Goal: Task Accomplishment & Management: Use online tool/utility

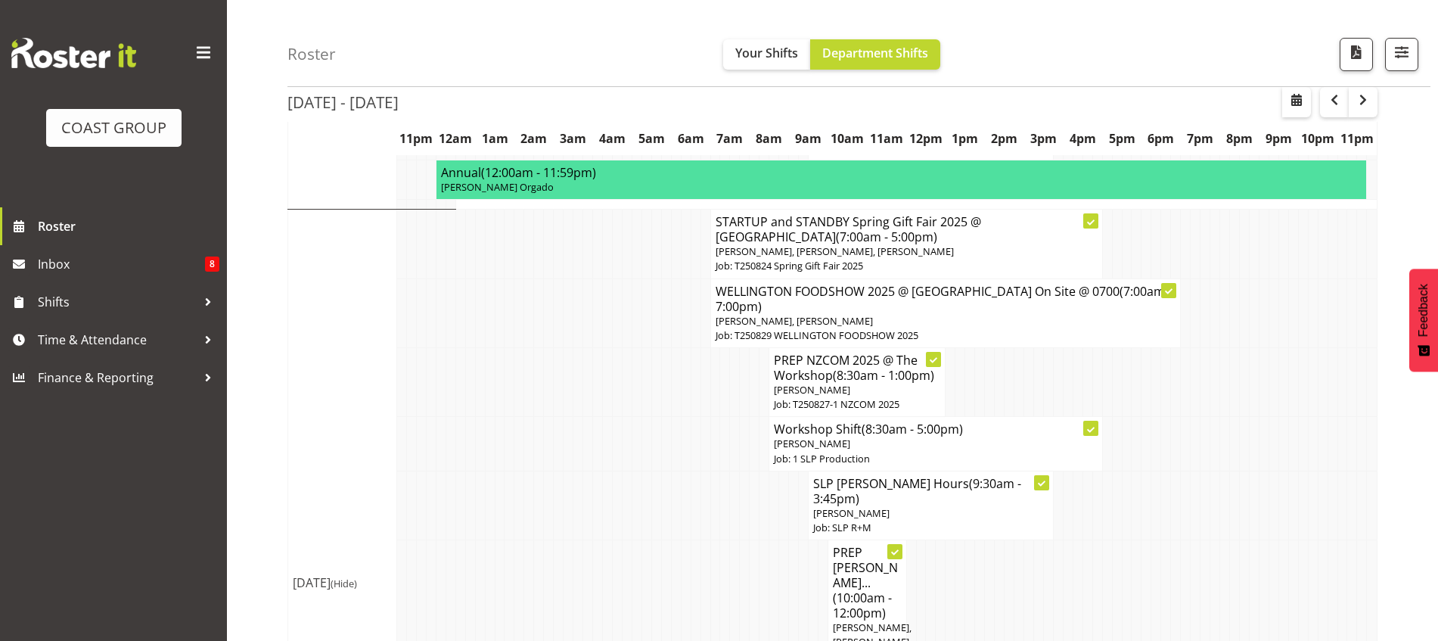
scroll to position [500, 0]
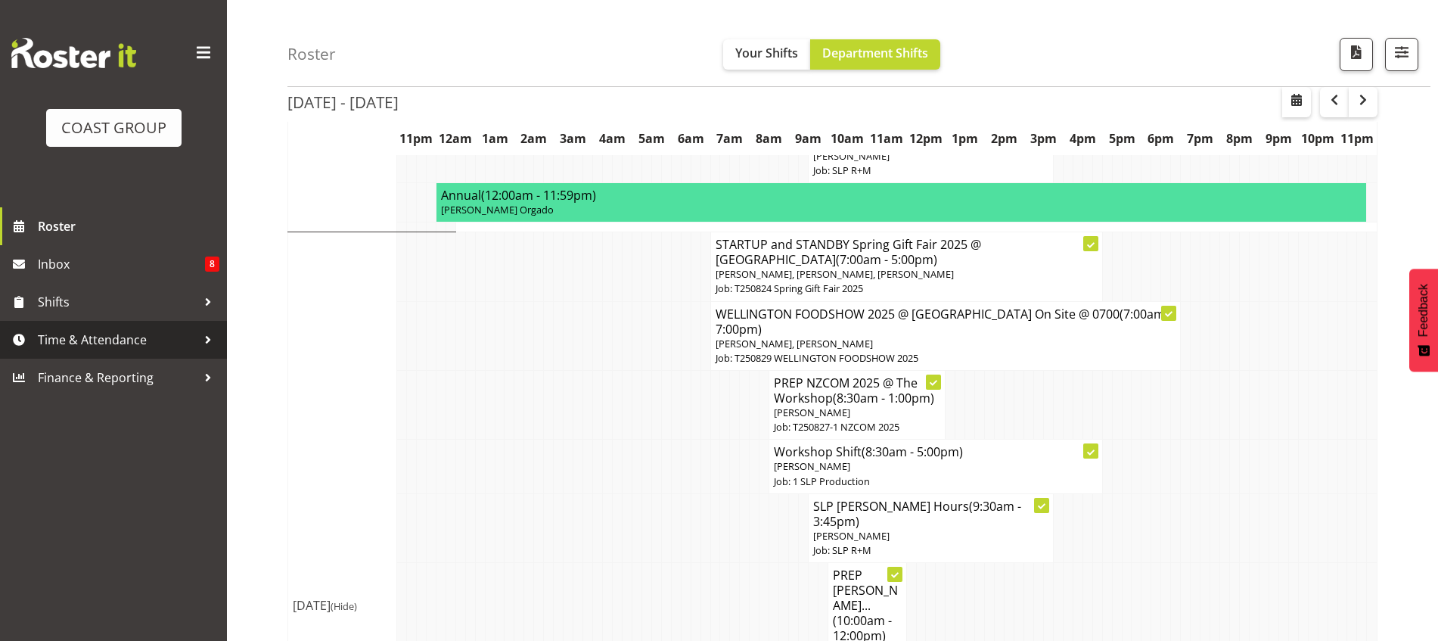
click at [135, 335] on span "Time & Attendance" at bounding box center [117, 339] width 159 height 23
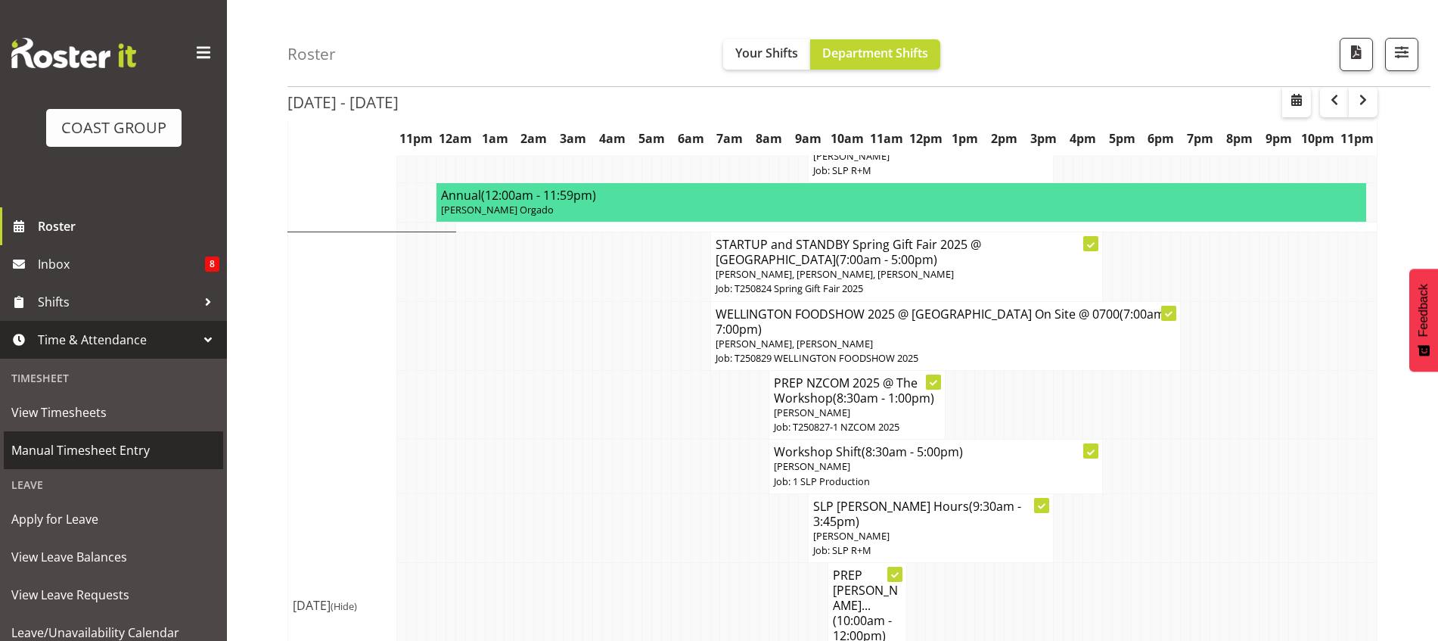
click at [106, 458] on span "Manual Timesheet Entry" at bounding box center [113, 450] width 204 height 23
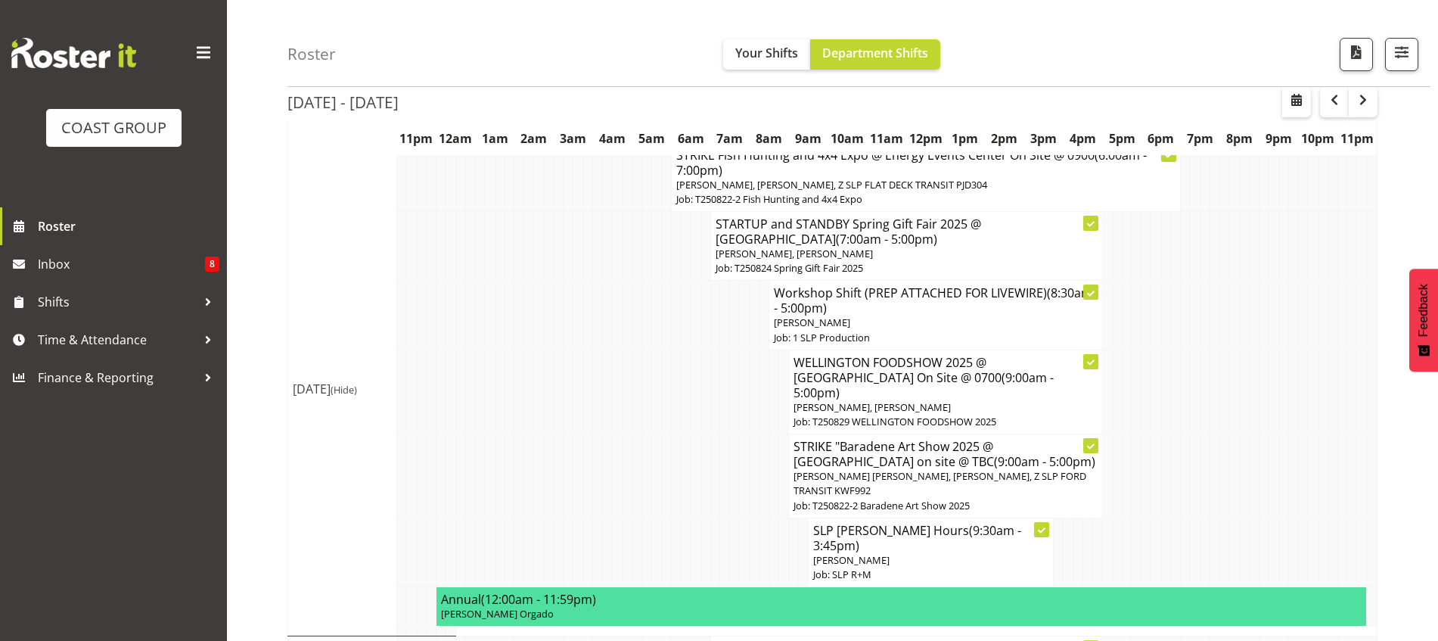
scroll to position [95, 0]
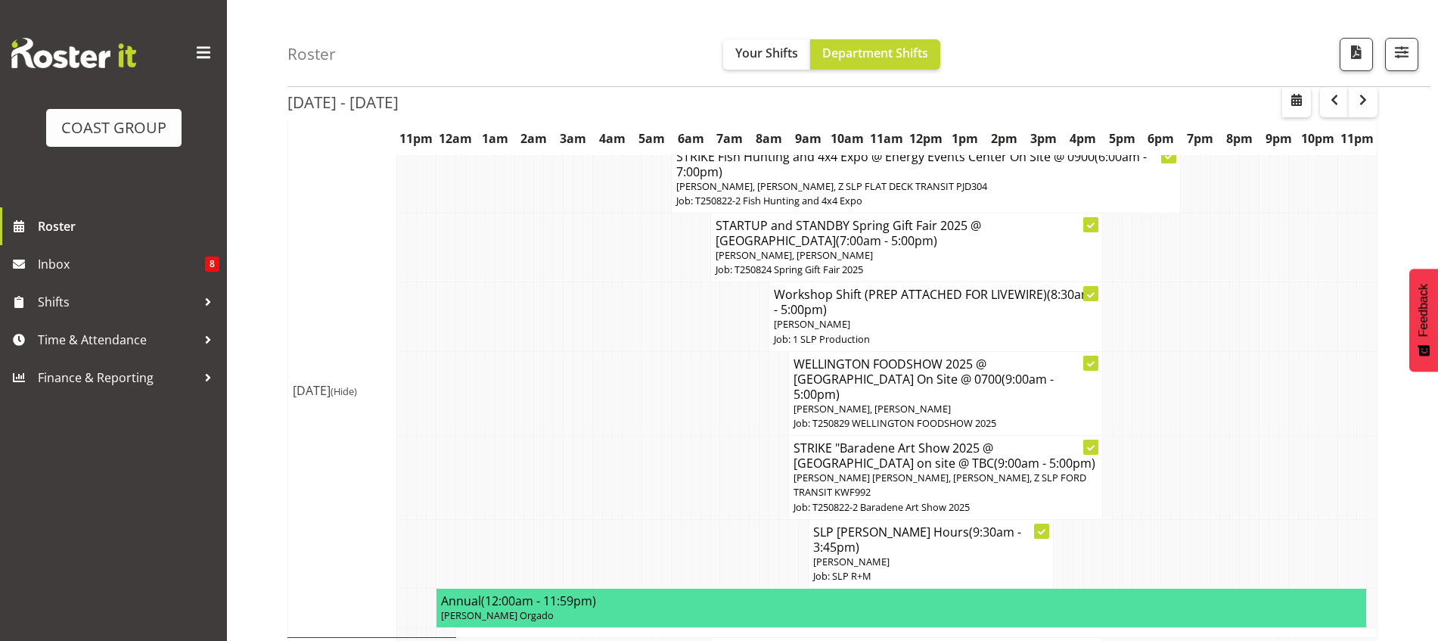
click at [1083, 87] on div "[DATE] - [DATE]" at bounding box center [832, 104] width 1090 height 35
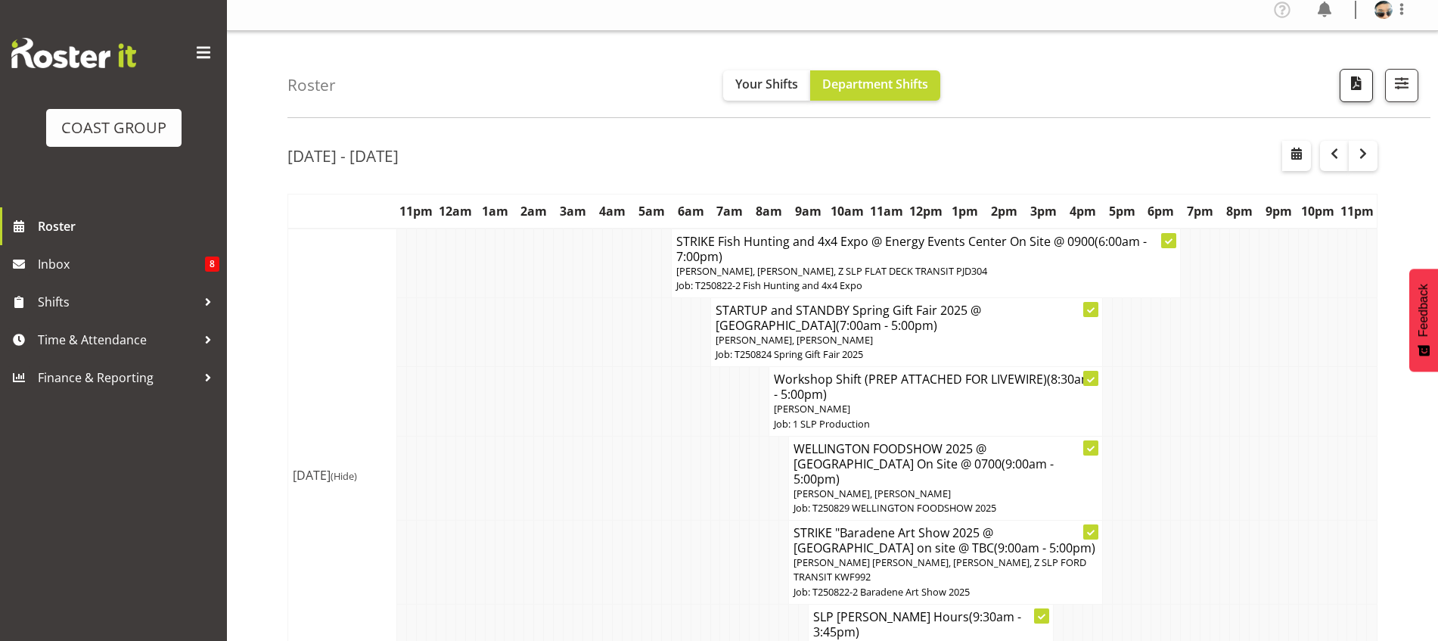
scroll to position [4, 0]
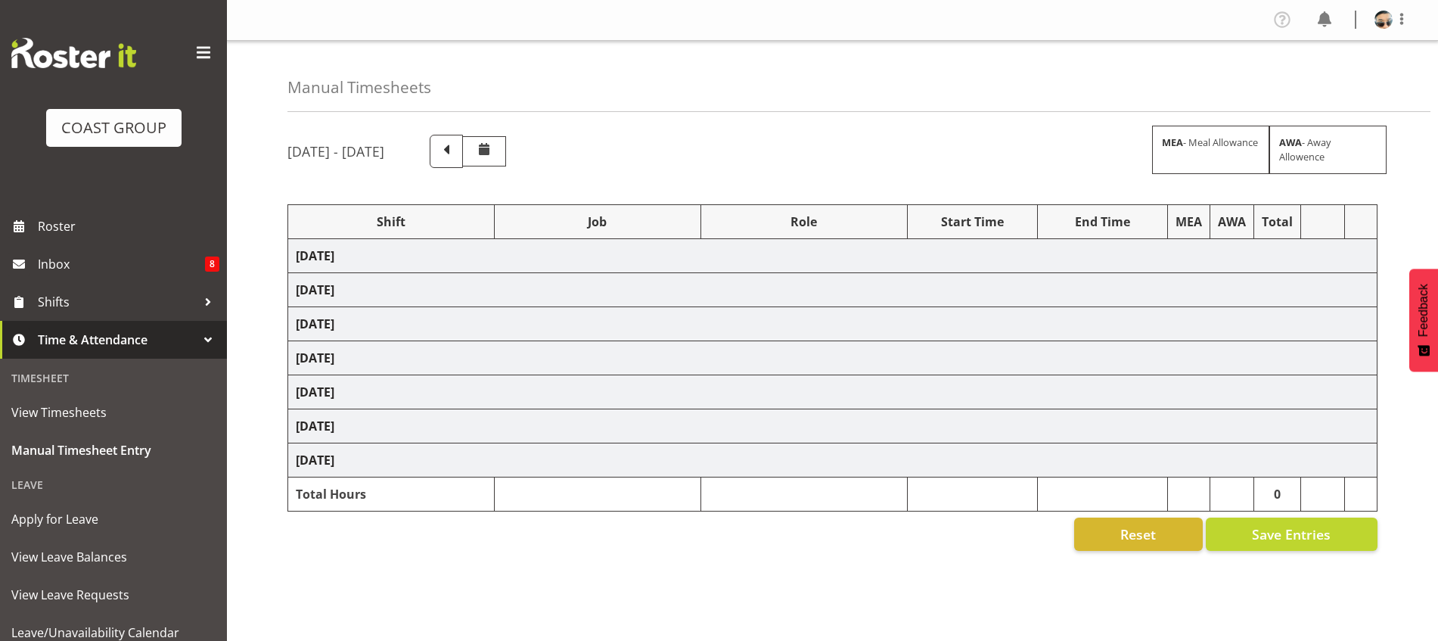
select select "77855"
select select "10210"
select select "66158"
select select "9150"
select select "77855"
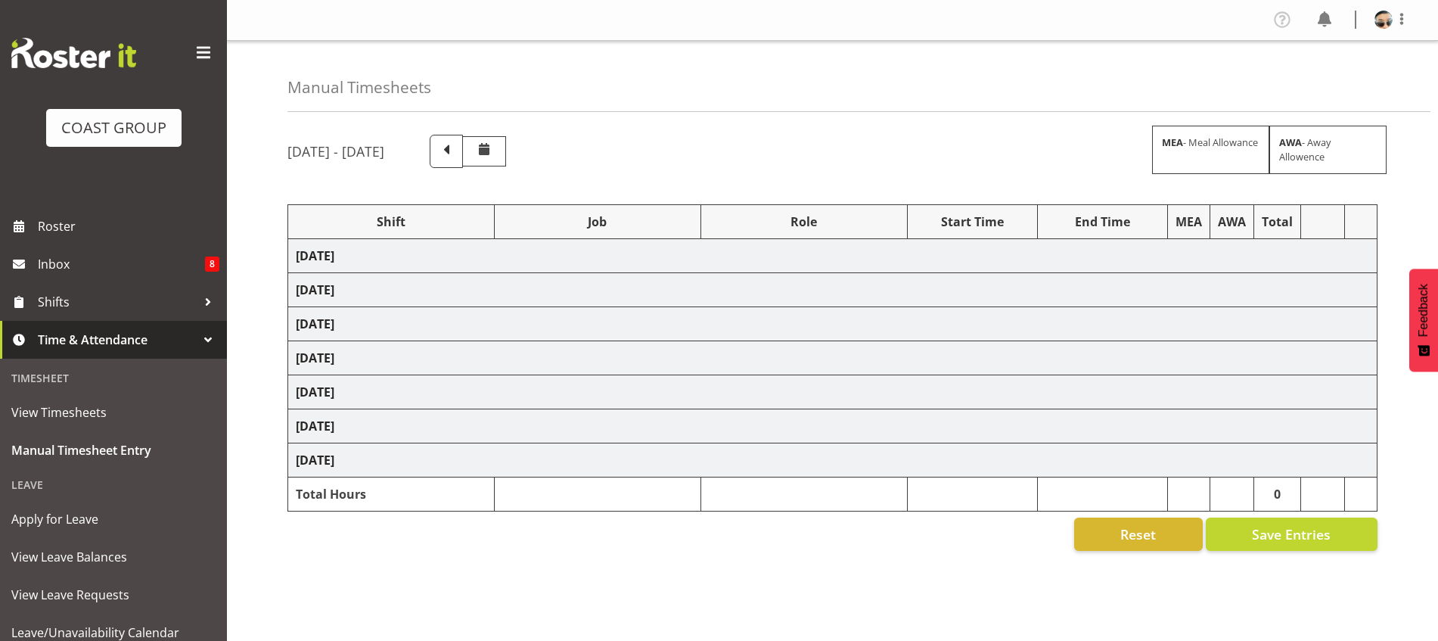
select select "10210"
select select "66158"
select select "9150"
select select "66158"
select select "9150"
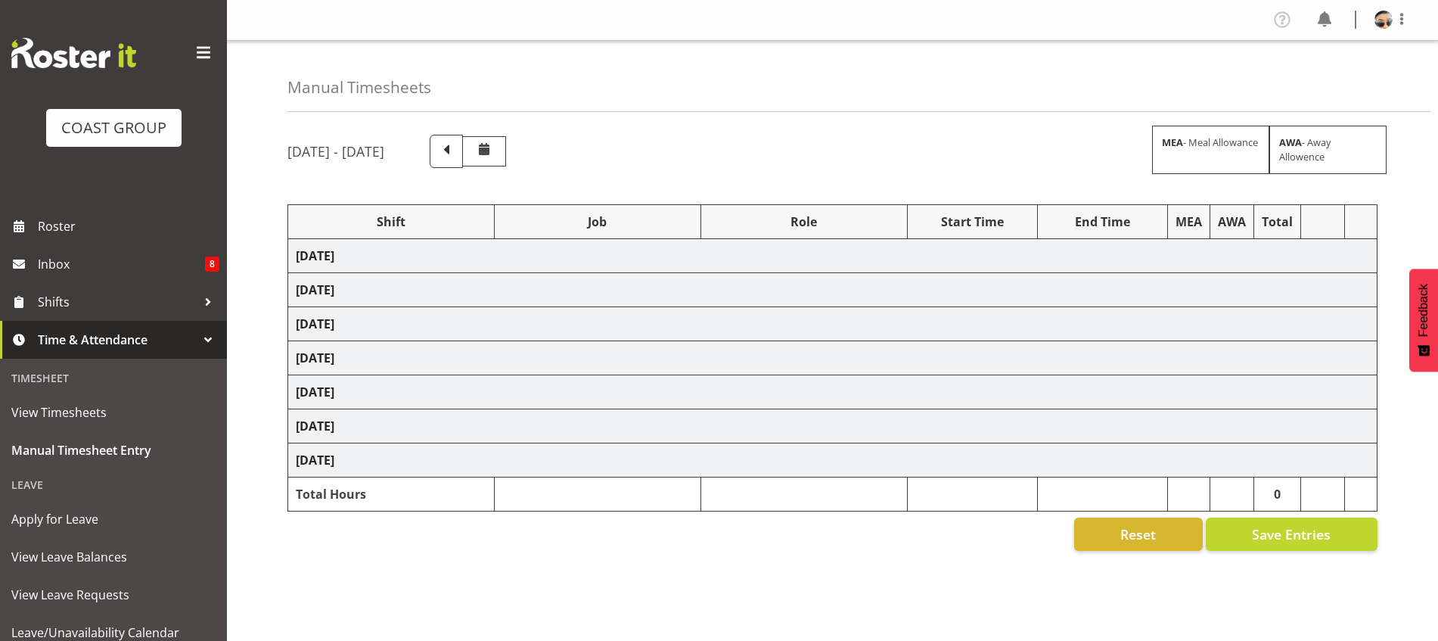
select select "66158"
select select "9150"
select select "66158"
select select "9150"
select select "66158"
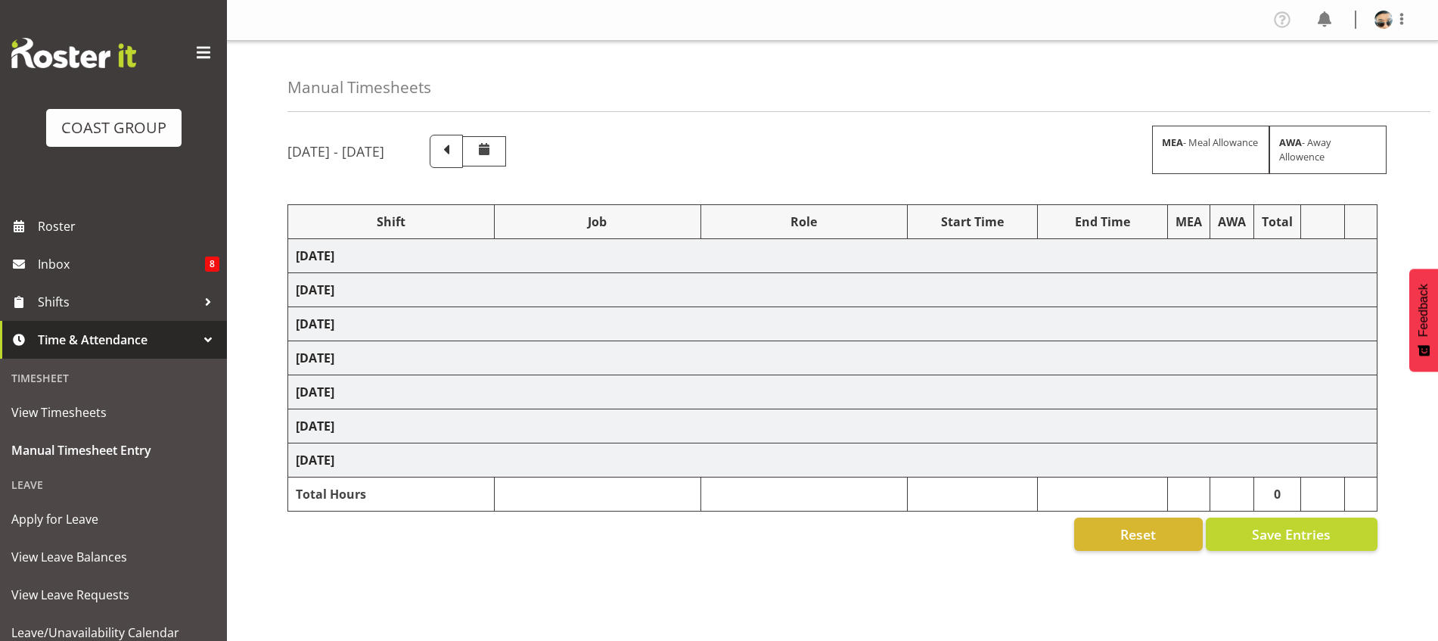
select select "9150"
select select "66158"
select select "9150"
select select "78200"
select select "10259"
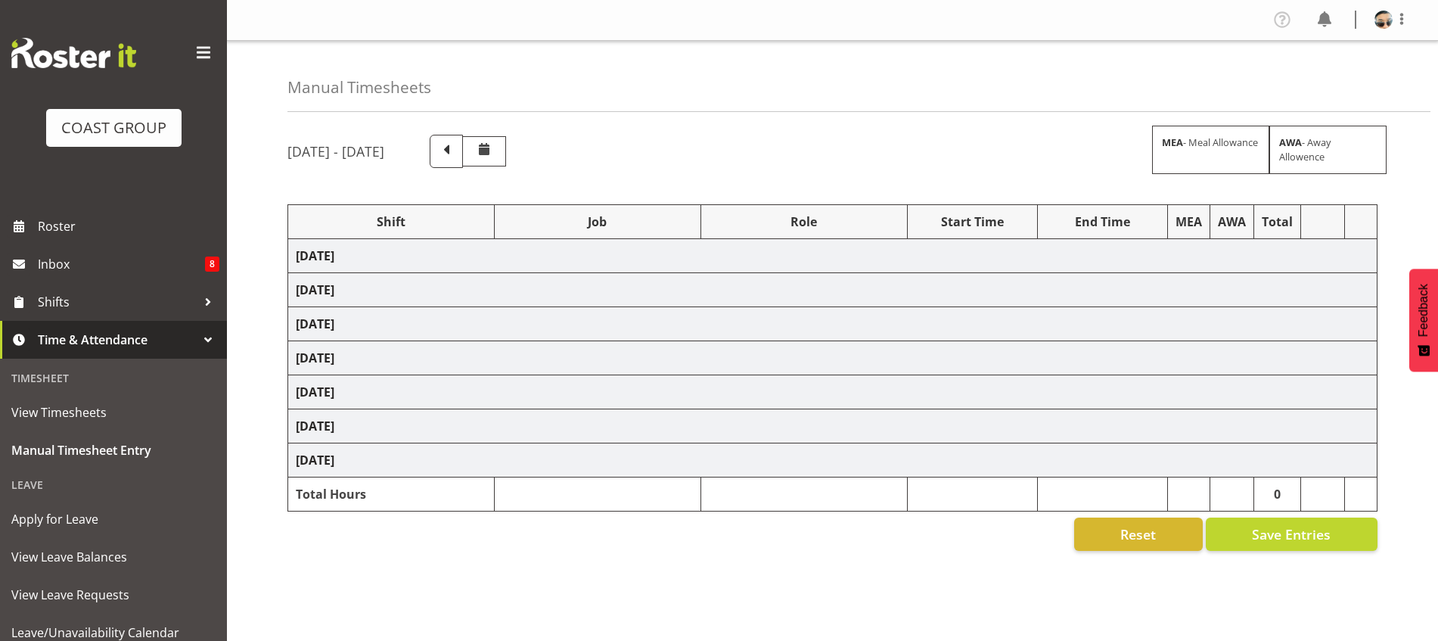
select select "68305"
select select "9353"
select select "66158"
select select "9150"
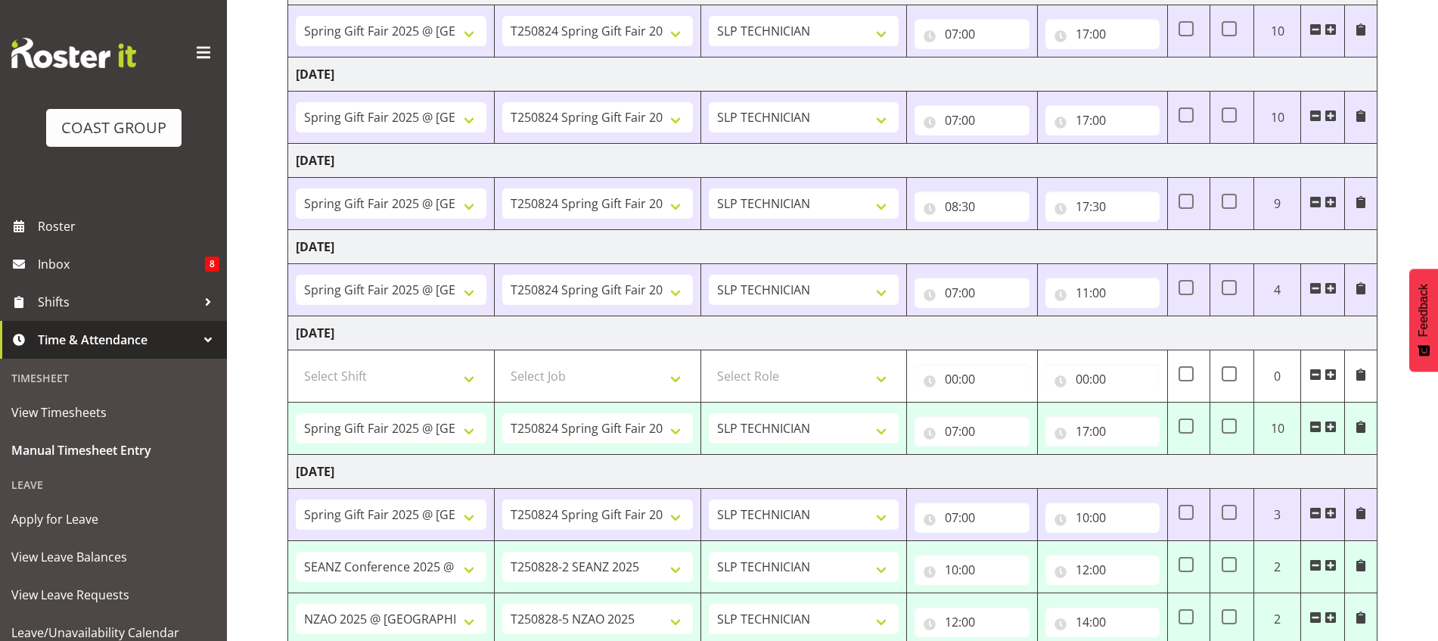
scroll to position [465, 0]
